Goal: Obtain resource: Obtain resource

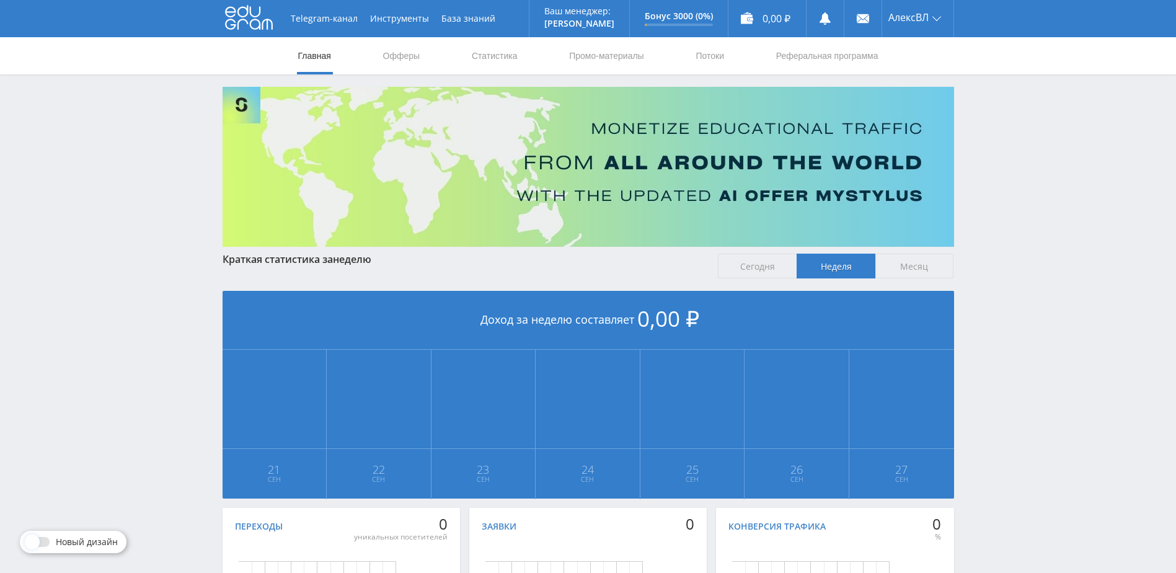
click at [909, 260] on span "Месяц" at bounding box center [914, 265] width 79 height 25
click at [0, 0] on input "Месяц" at bounding box center [0, 0] width 0 height 0
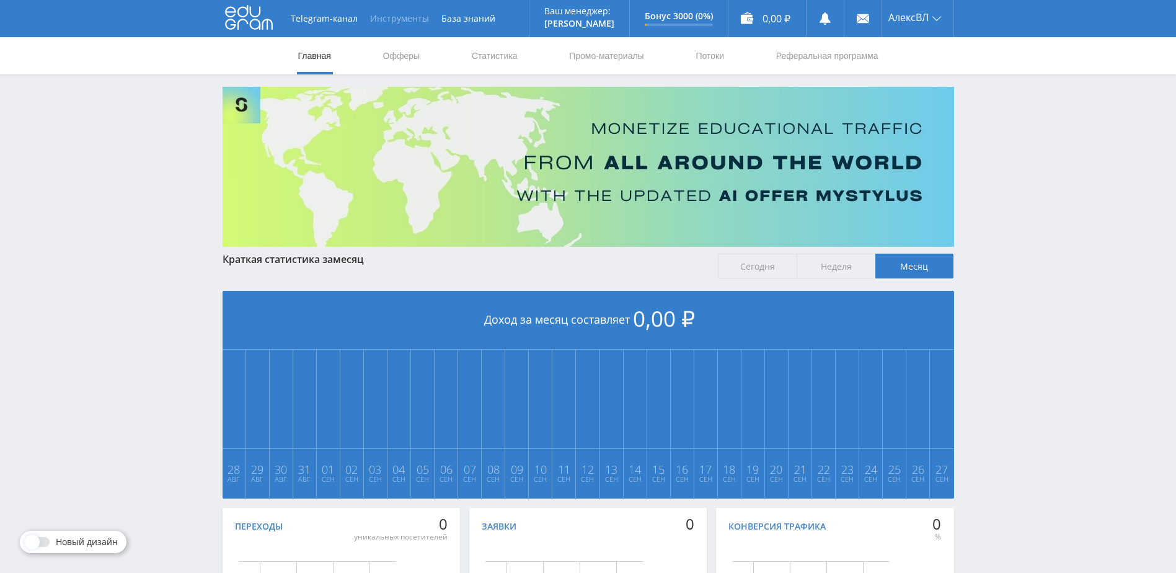
click at [394, 17] on button "Инструменты" at bounding box center [399, 18] width 71 height 37
drag, startPoint x: 152, startPoint y: 138, endPoint x: 159, endPoint y: 136, distance: 7.1
click at [152, 138] on div "Telegram-канал Инструменты База знаний Ваш менеджер: [PERSON_NAME] Online @edug…" at bounding box center [588, 368] width 1176 height 736
click at [402, 61] on link "Офферы" at bounding box center [402, 55] width 40 height 37
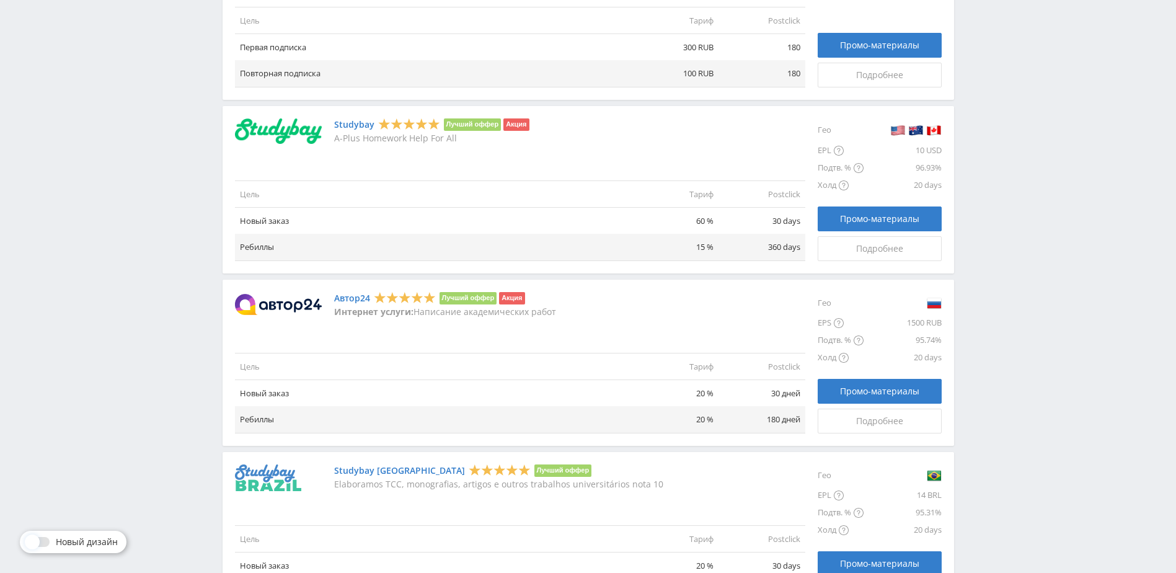
scroll to position [868, 0]
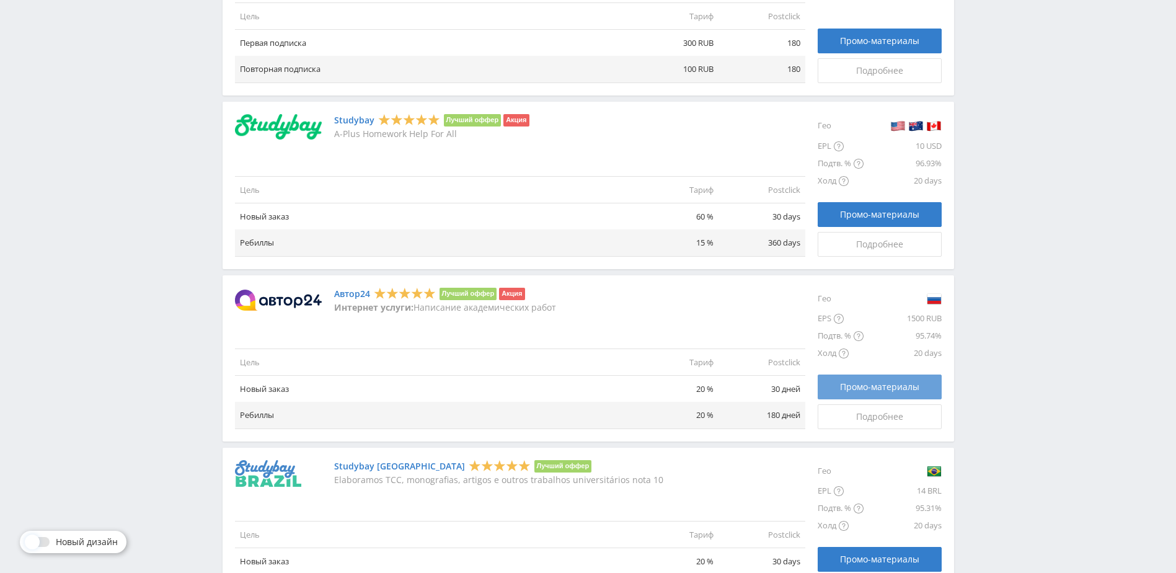
click at [907, 390] on span "Промо-материалы" at bounding box center [879, 387] width 79 height 10
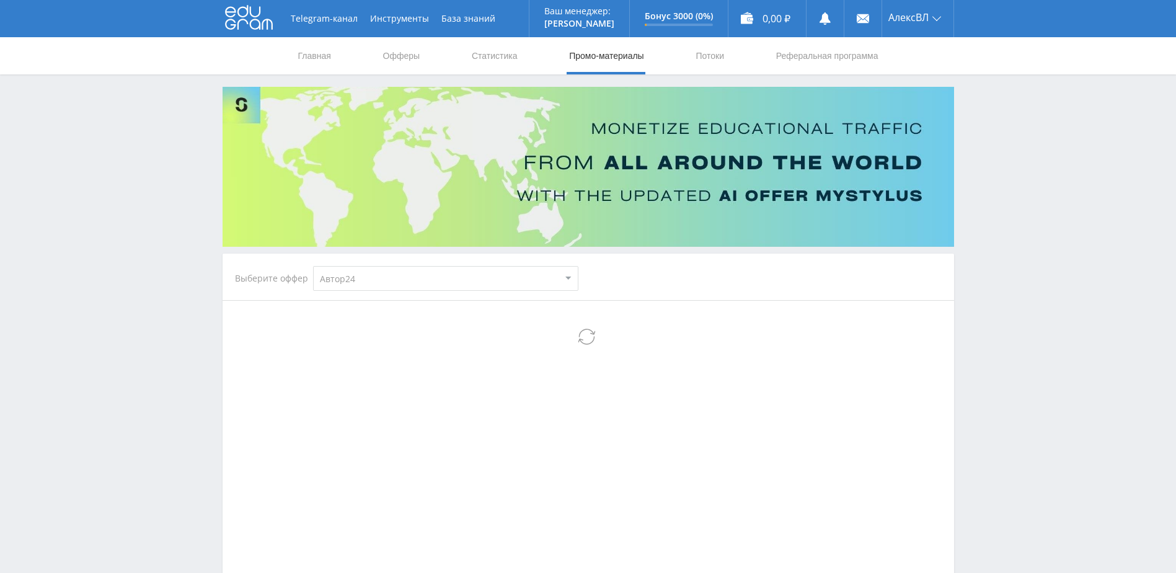
select select "1"
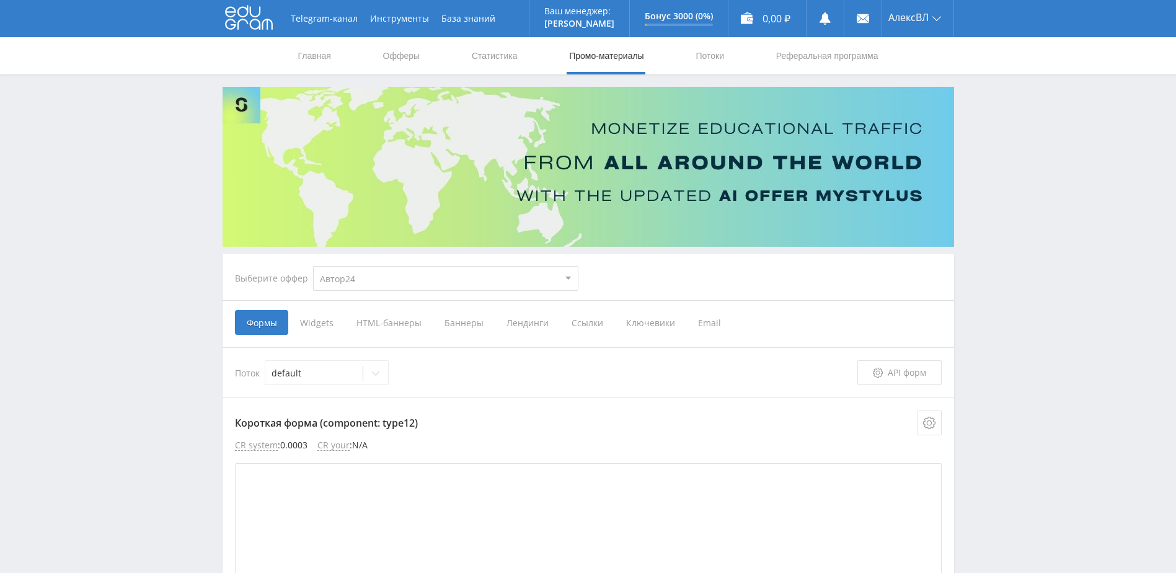
click at [713, 320] on span "Email" at bounding box center [709, 322] width 46 height 25
click at [0, 0] on input "Email" at bounding box center [0, 0] width 0 height 0
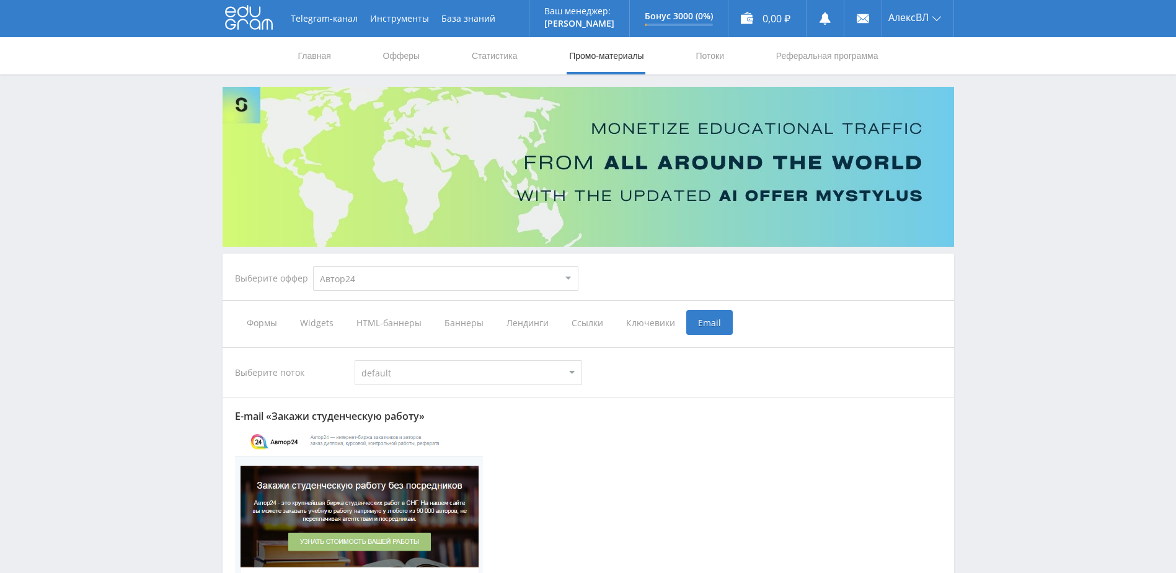
click at [636, 321] on span "Ключевики" at bounding box center [650, 322] width 72 height 25
click at [0, 0] on input "Ключевики" at bounding box center [0, 0] width 0 height 0
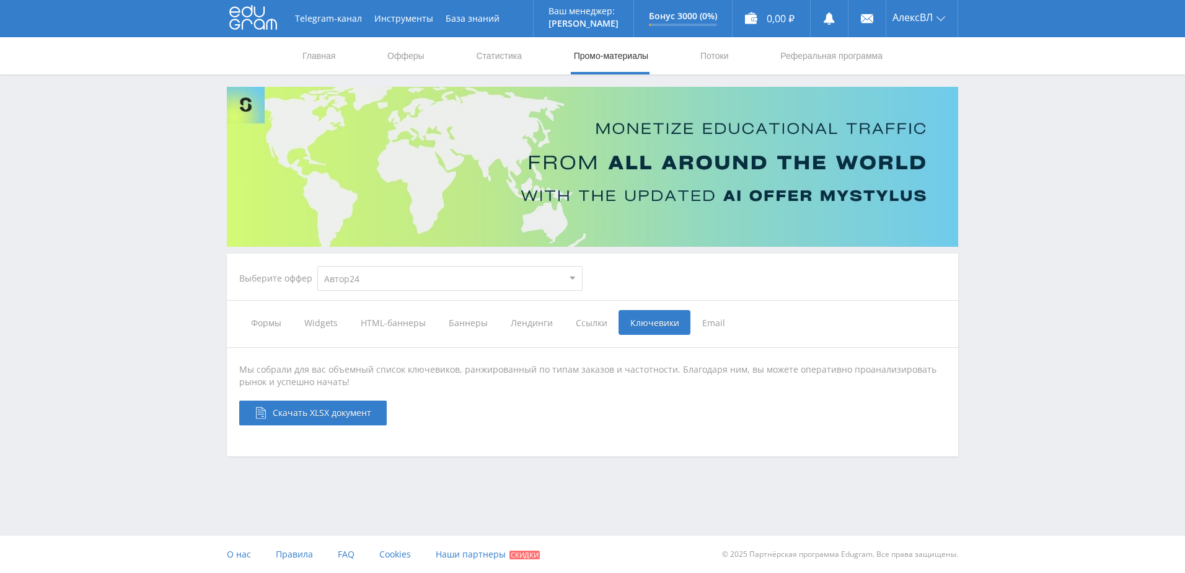
click at [591, 330] on span "Ссылки" at bounding box center [591, 322] width 55 height 25
click at [0, 0] on input "Ссылки" at bounding box center [0, 0] width 0 height 0
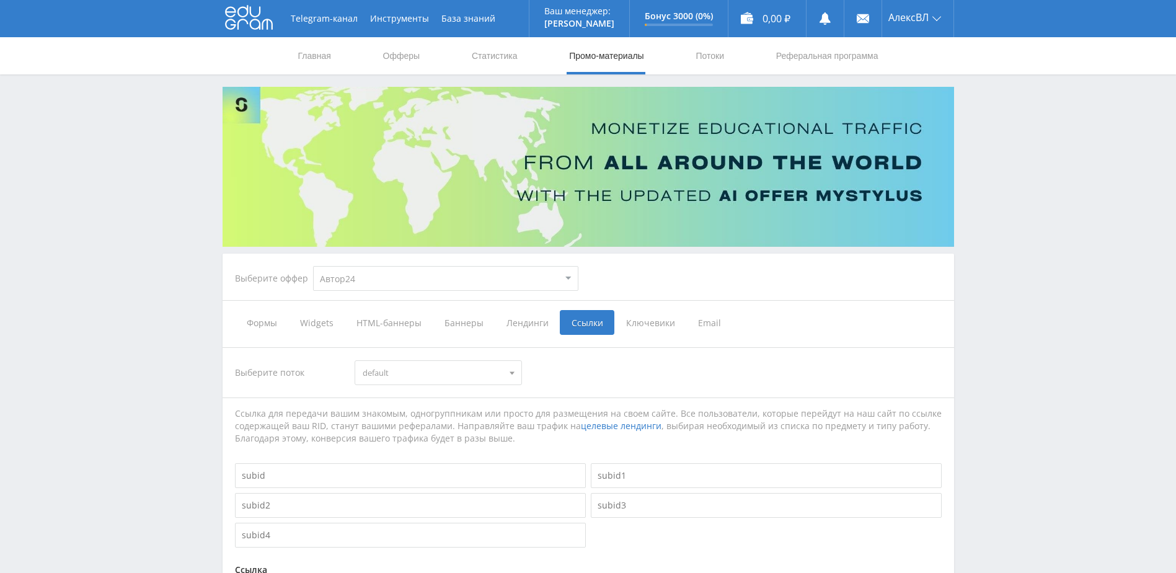
click at [649, 321] on span "Ключевики" at bounding box center [650, 322] width 72 height 25
click at [0, 0] on input "Ключевики" at bounding box center [0, 0] width 0 height 0
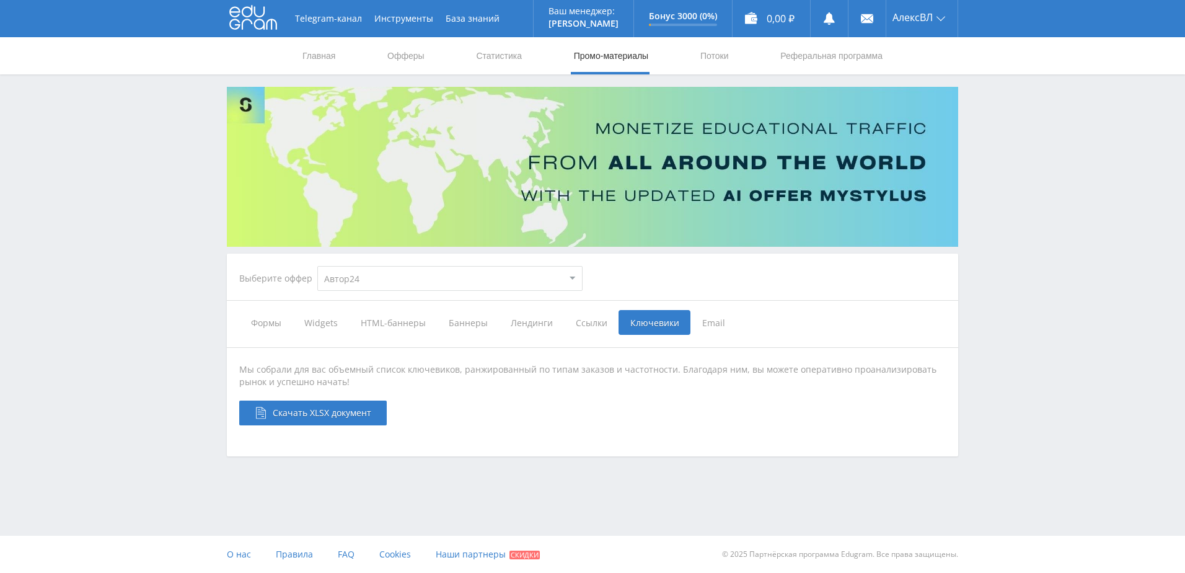
click at [516, 324] on span "Лендинги" at bounding box center [531, 322] width 65 height 25
click at [0, 0] on input "Лендинги" at bounding box center [0, 0] width 0 height 0
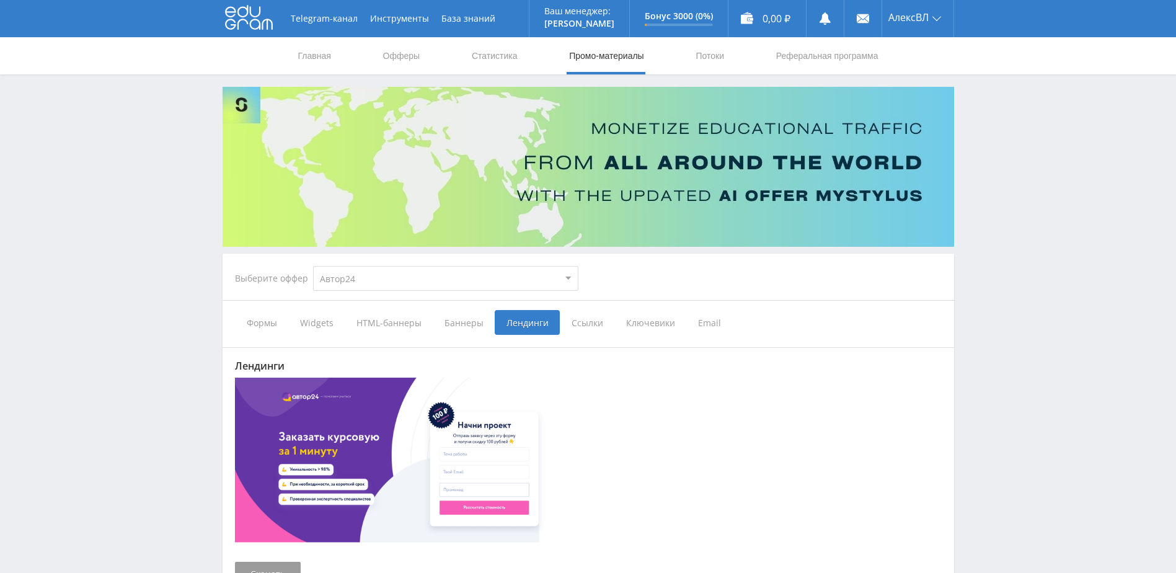
click at [447, 319] on span "Баннеры" at bounding box center [464, 322] width 62 height 25
click at [0, 0] on input "Баннеры" at bounding box center [0, 0] width 0 height 0
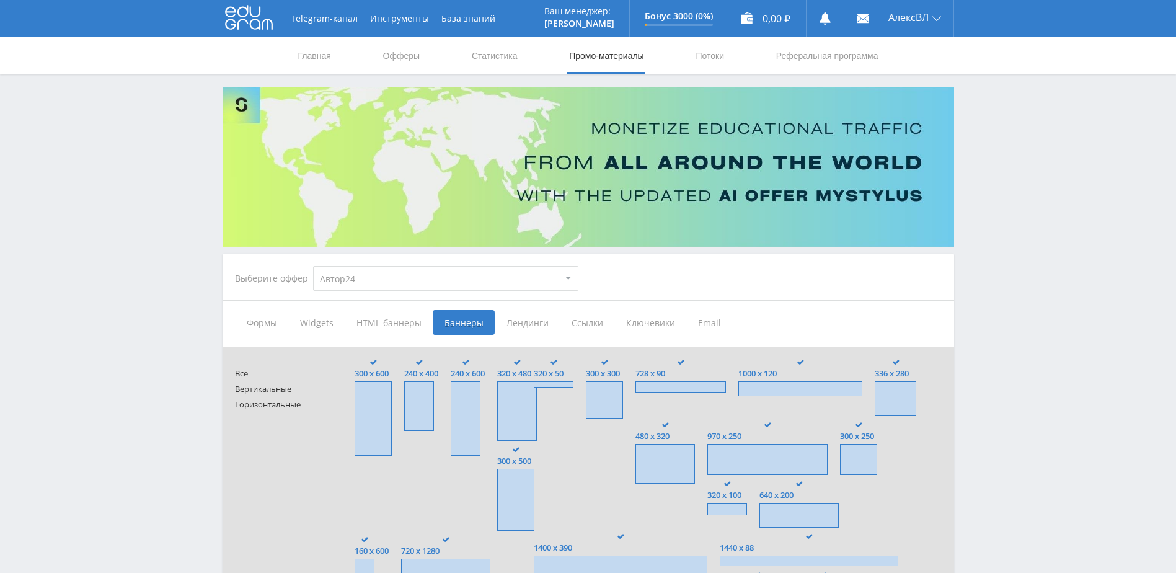
click at [381, 319] on span "HTML-баннеры" at bounding box center [389, 322] width 88 height 25
click at [0, 0] on input "HTML-баннеры" at bounding box center [0, 0] width 0 height 0
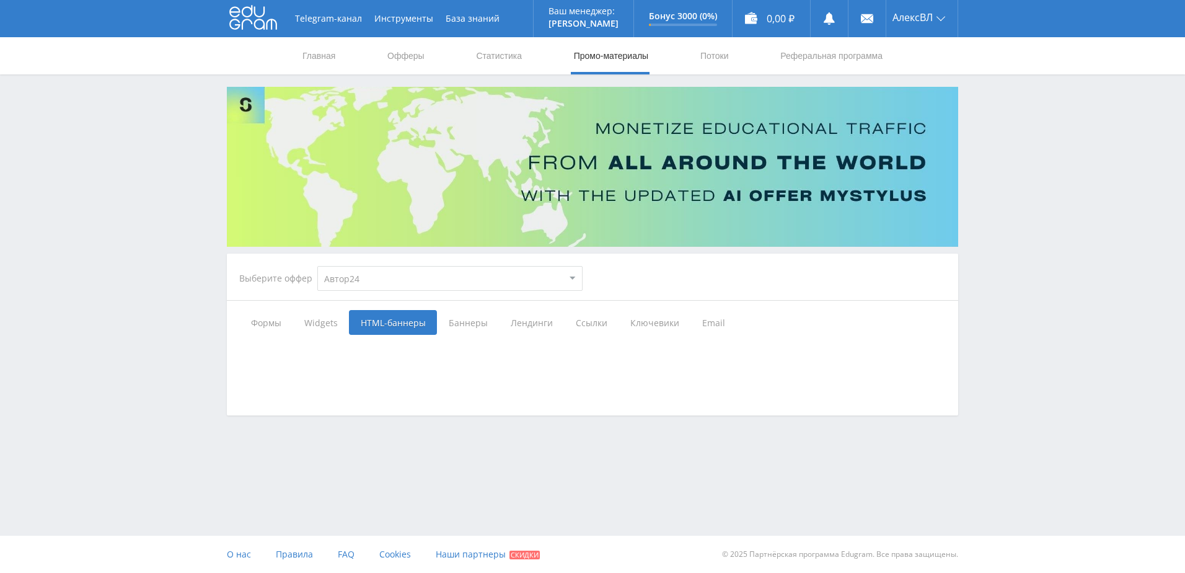
click at [319, 325] on span "Widgets" at bounding box center [321, 322] width 56 height 25
click at [0, 0] on input "Widgets" at bounding box center [0, 0] width 0 height 0
